Goal: Obtain resource: Download file/media

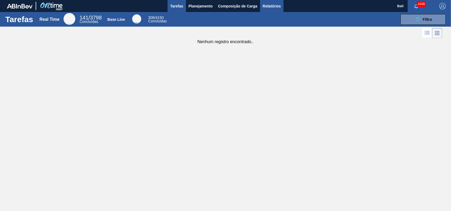
click at [272, 6] on span "Relatórios" at bounding box center [272, 6] width 18 height 6
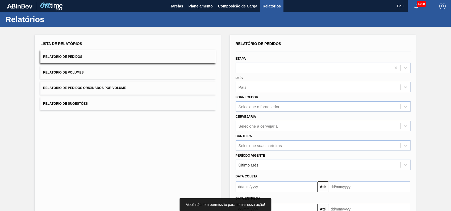
click at [147, 140] on div "Lista de Relatórios Relatório de Pedidos Relatório de Volumes Relatório de Pedi…" at bounding box center [128, 137] width 186 height 205
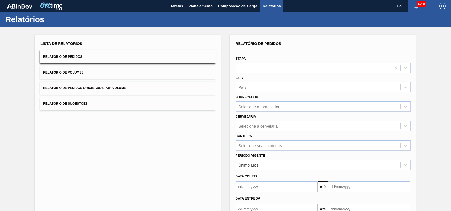
click at [89, 70] on button "Relatório de Volumes" at bounding box center [127, 72] width 175 height 13
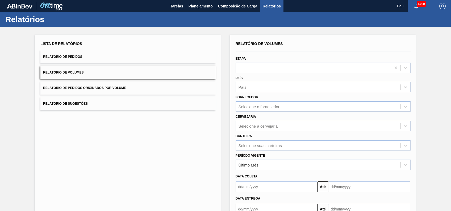
click at [107, 56] on button "Relatório de Pedidos" at bounding box center [127, 56] width 175 height 13
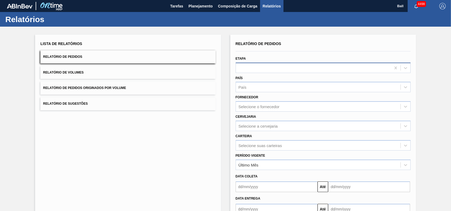
click at [250, 66] on div at bounding box center [313, 68] width 155 height 8
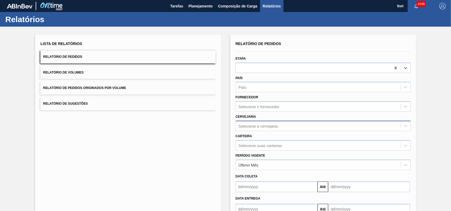
click at [266, 128] on div "Selecione a cervejaria" at bounding box center [322, 125] width 175 height 10
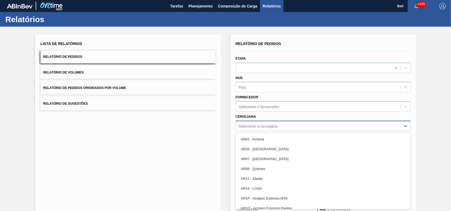
scroll to position [4, 0]
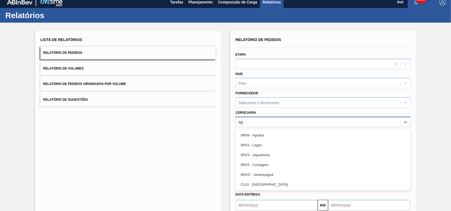
type input "agu"
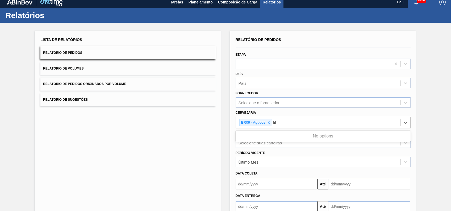
type input "k"
type input "lages"
type input "viam"
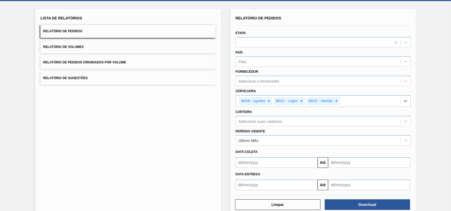
scroll to position [36, 0]
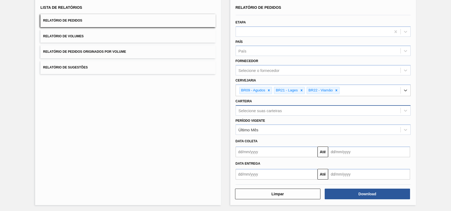
click at [276, 105] on div "Selecione suas carteiras" at bounding box center [322, 110] width 175 height 10
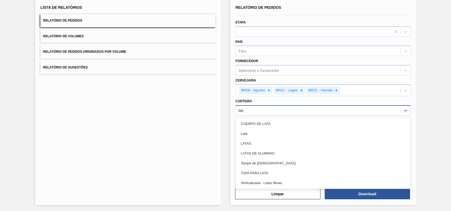
type input "latas"
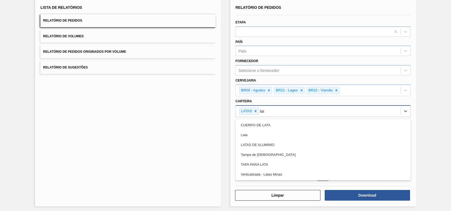
type input "lata"
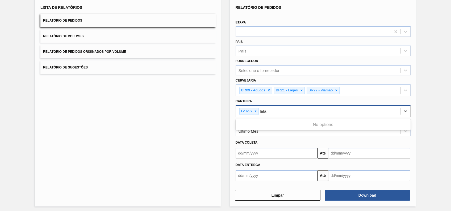
type input "lata"
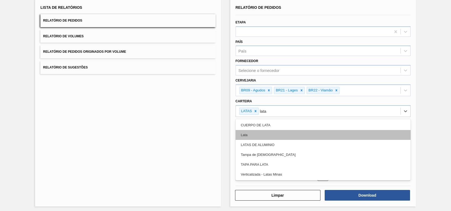
click at [244, 134] on div "Lata" at bounding box center [322, 135] width 175 height 10
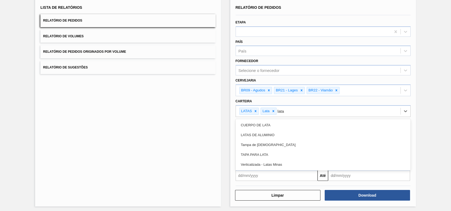
type input "latas"
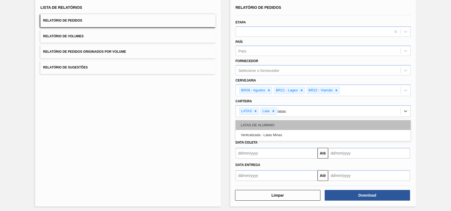
click at [252, 125] on div "LATAS DE ALUMINIO" at bounding box center [322, 125] width 175 height 10
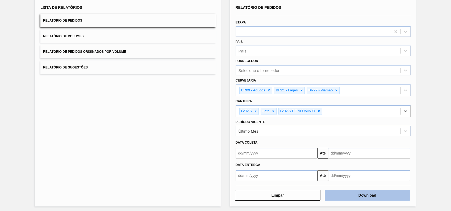
click at [363, 197] on button "Download" at bounding box center [367, 195] width 85 height 11
click at [100, 43] on div "Lista de Relatórios Relatório de Pedidos Relatório de Volumes Relatório de Pedi…" at bounding box center [127, 39] width 175 height 70
click at [98, 38] on button "Relatório de Volumes" at bounding box center [127, 36] width 175 height 13
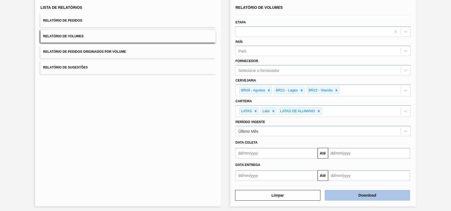
click at [377, 191] on button "Download" at bounding box center [367, 195] width 85 height 11
